Goal: Transaction & Acquisition: Obtain resource

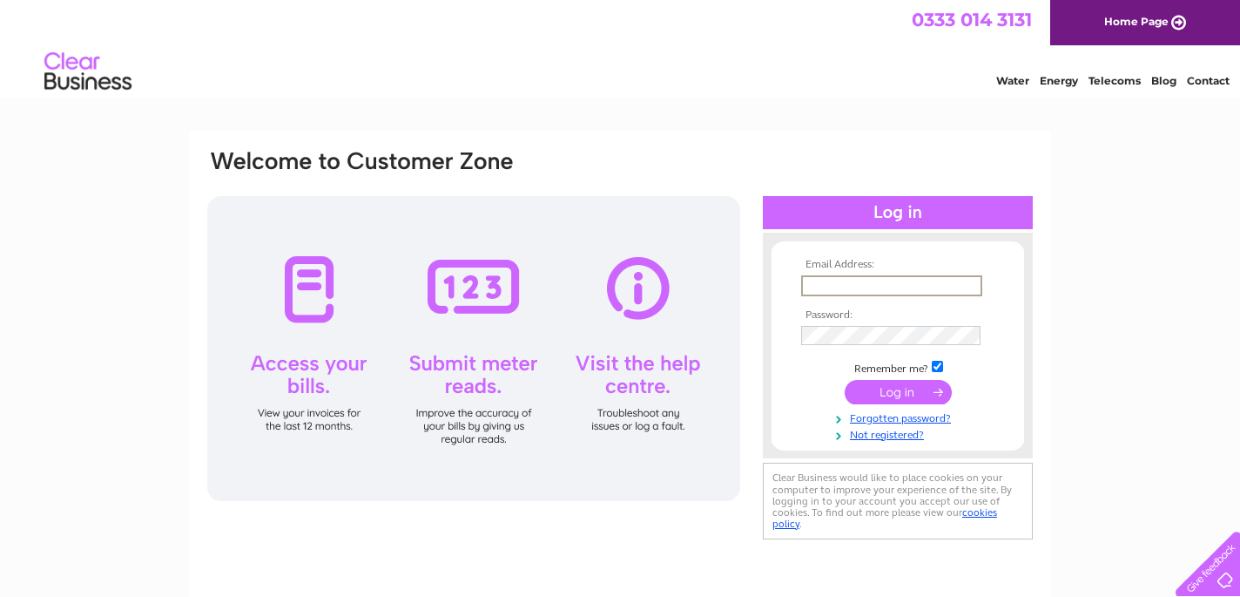
click at [894, 285] on input "text" at bounding box center [891, 285] width 181 height 21
type input "lrfbc@blueyonder.co.uk"
click at [896, 390] on input "submit" at bounding box center [898, 392] width 107 height 24
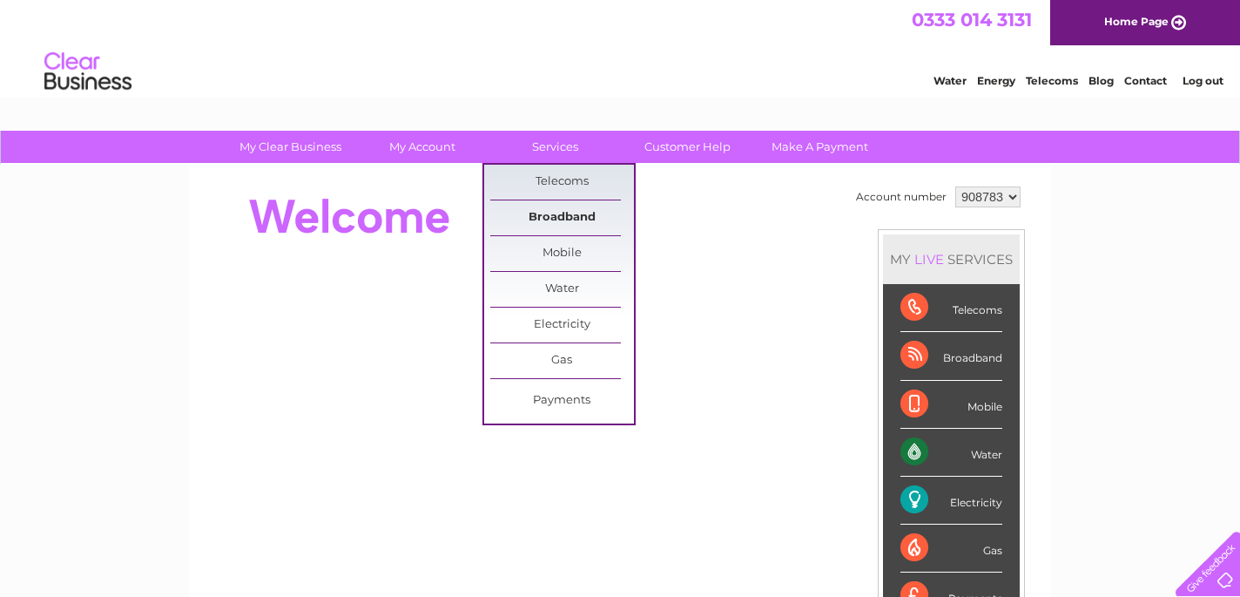
click at [547, 213] on link "Broadband" at bounding box center [562, 217] width 144 height 35
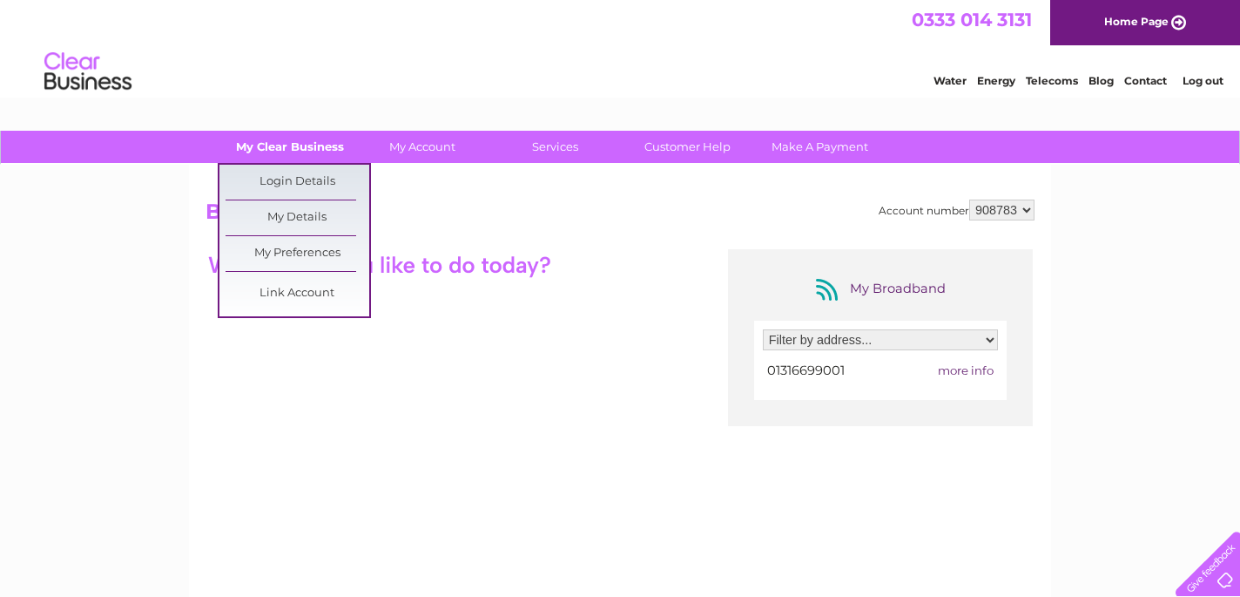
click at [308, 145] on link "My Clear Business" at bounding box center [291, 147] width 144 height 32
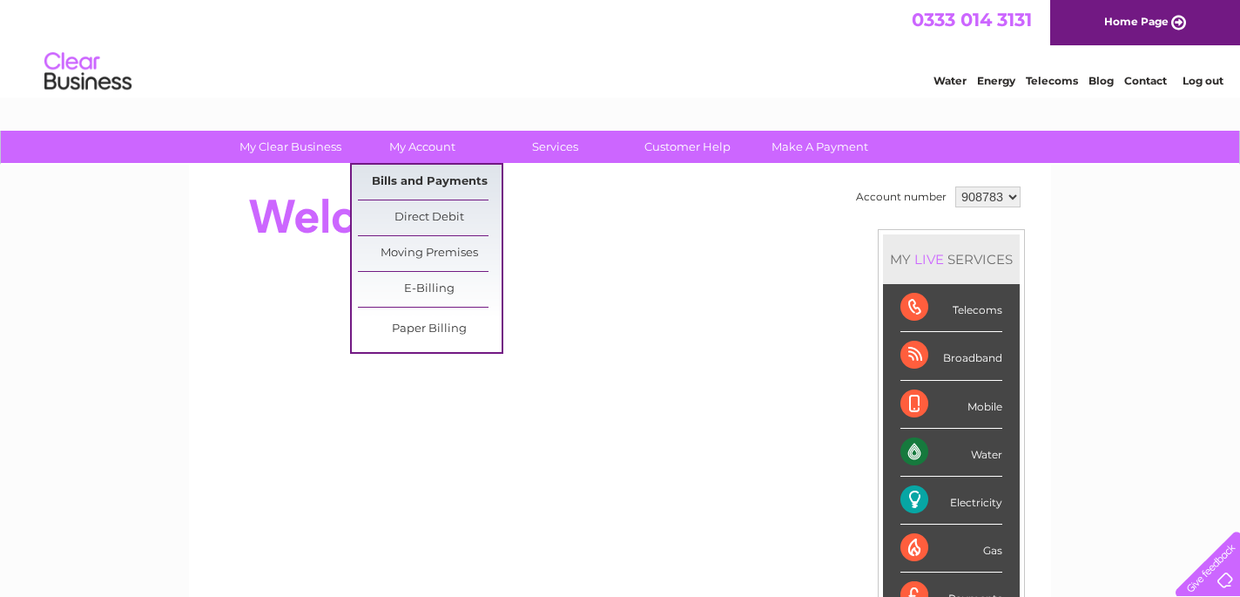
click at [435, 179] on link "Bills and Payments" at bounding box center [430, 182] width 144 height 35
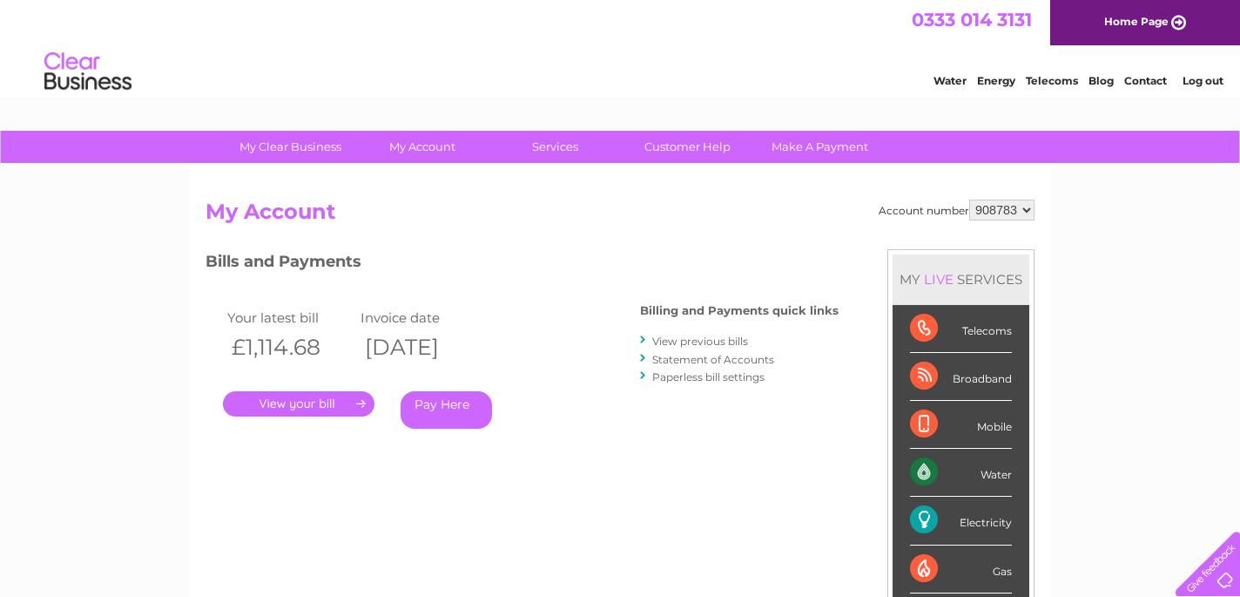
click at [300, 410] on link "." at bounding box center [299, 403] width 152 height 25
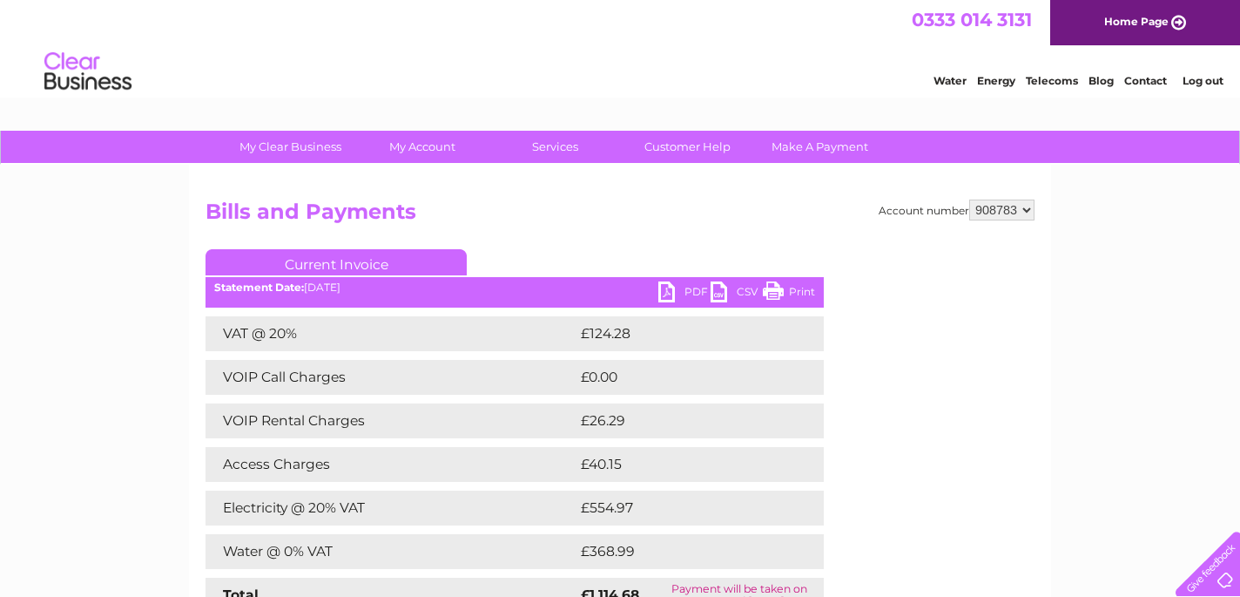
click at [670, 291] on link "PDF" at bounding box center [684, 293] width 52 height 25
